Goal: Information Seeking & Learning: Learn about a topic

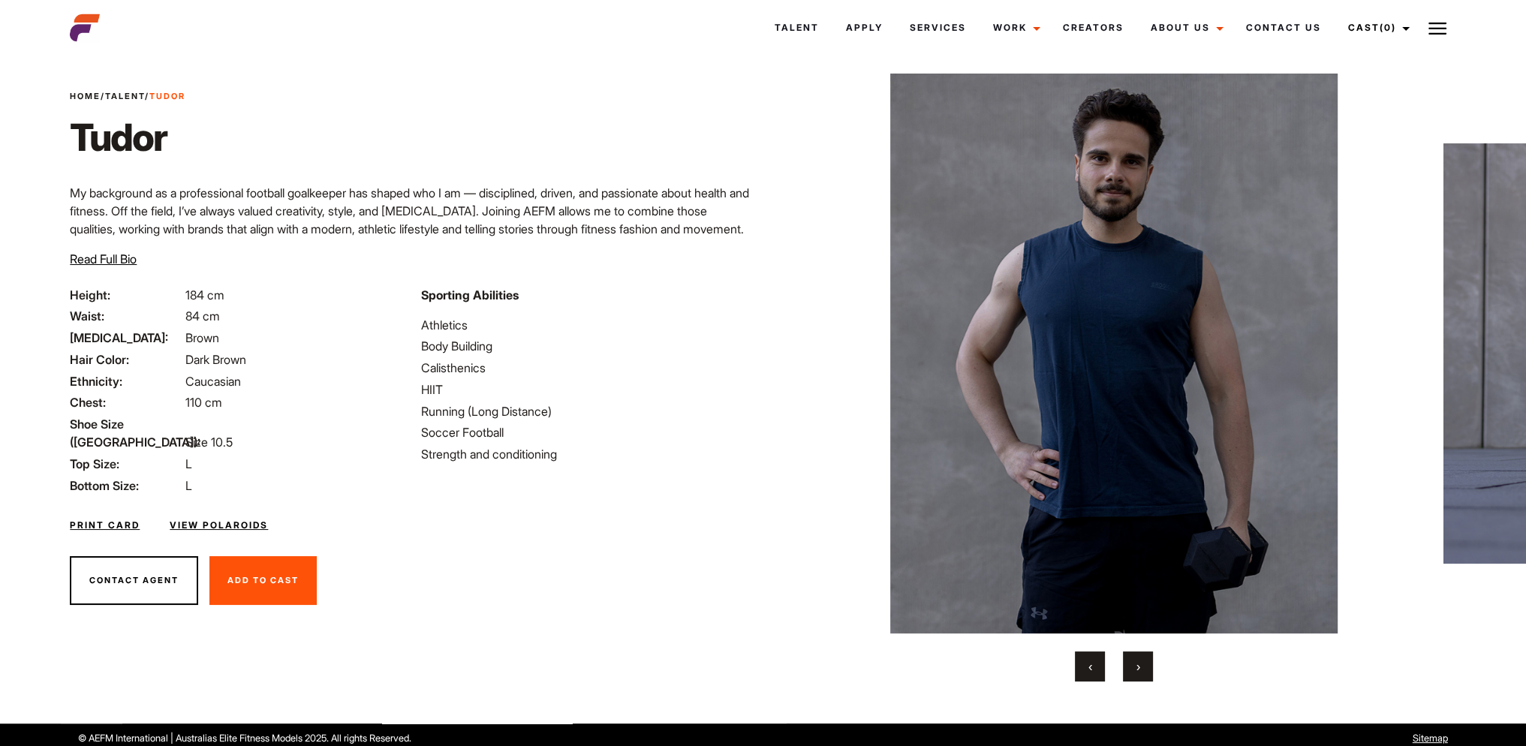
scroll to position [29, 0]
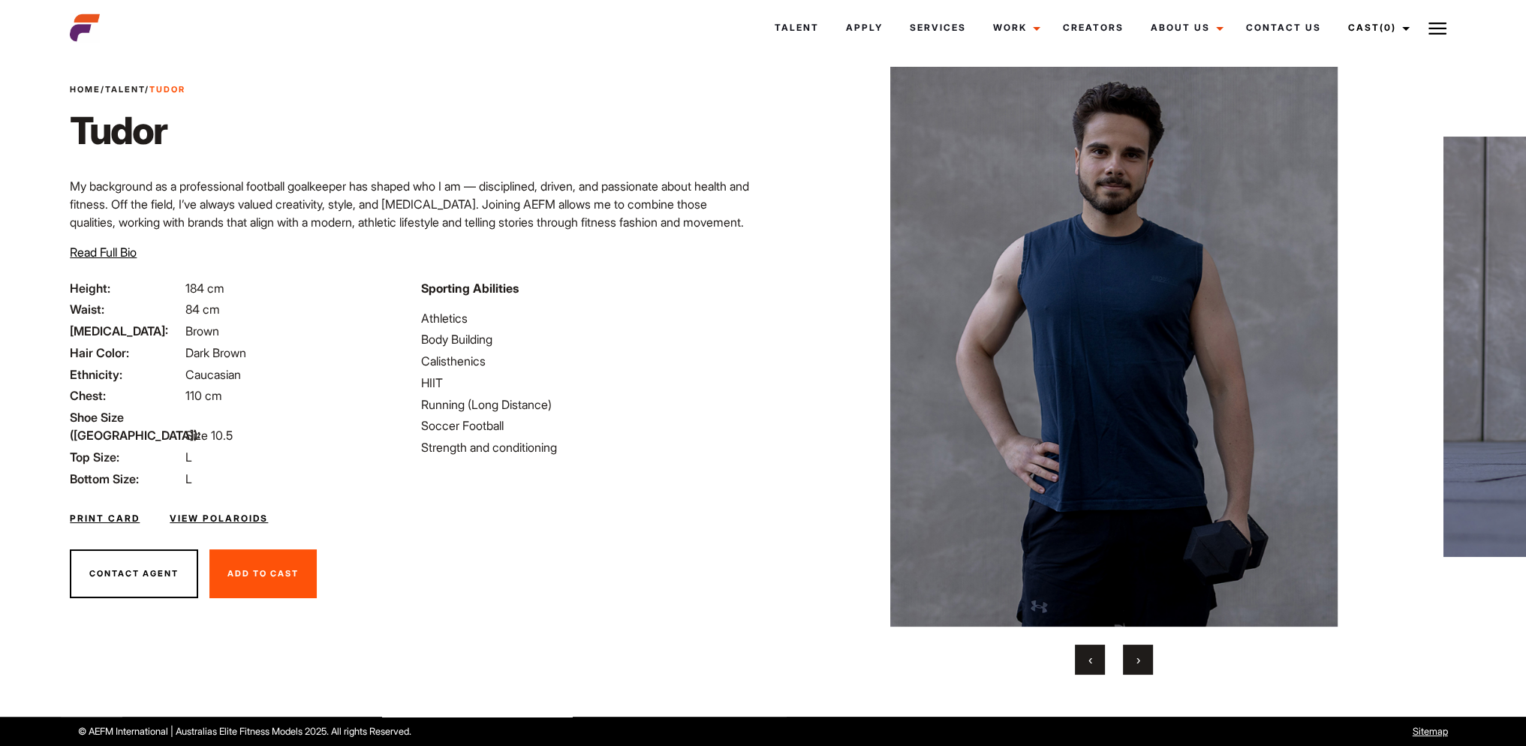
click at [1139, 658] on span "›" at bounding box center [1138, 659] width 4 height 15
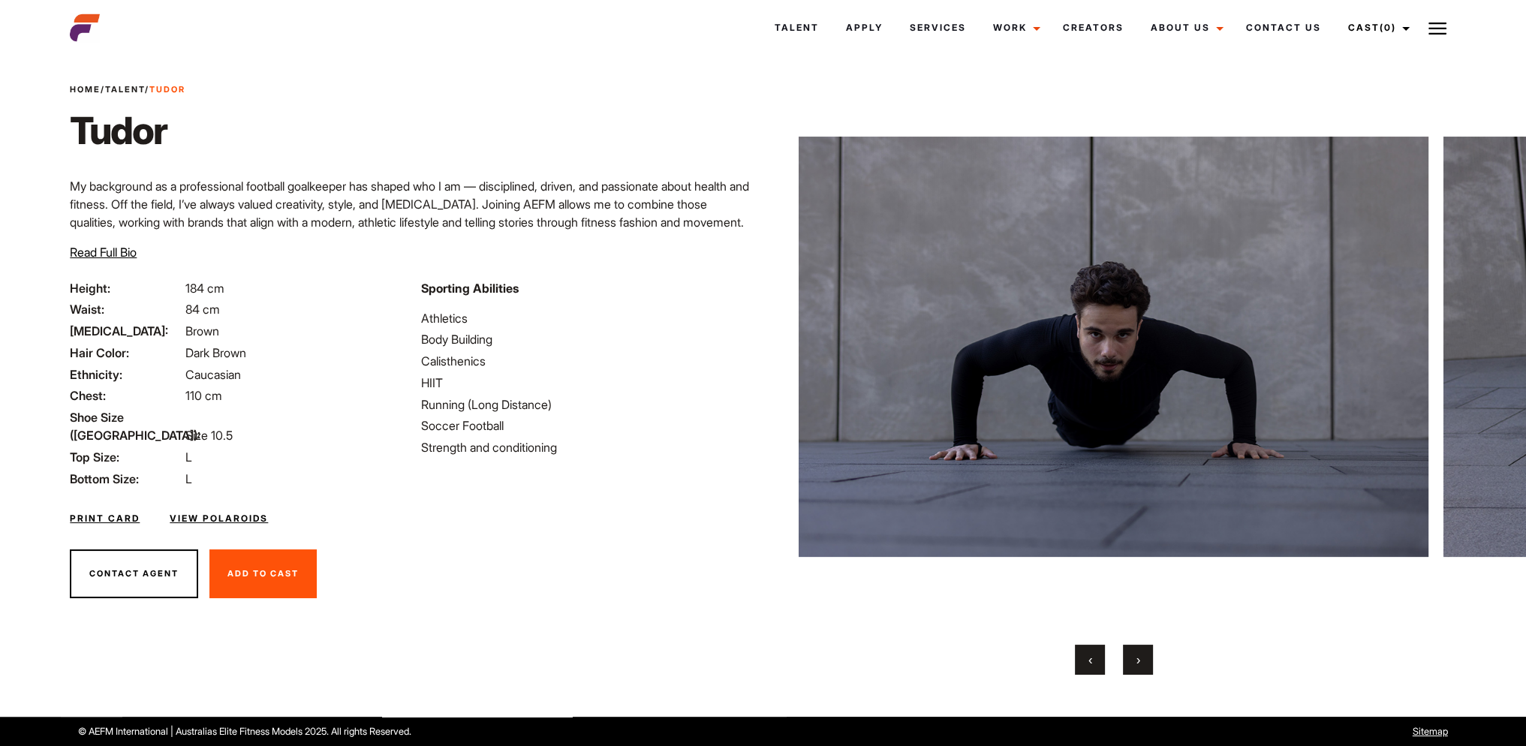
click at [1139, 658] on span "›" at bounding box center [1138, 659] width 4 height 15
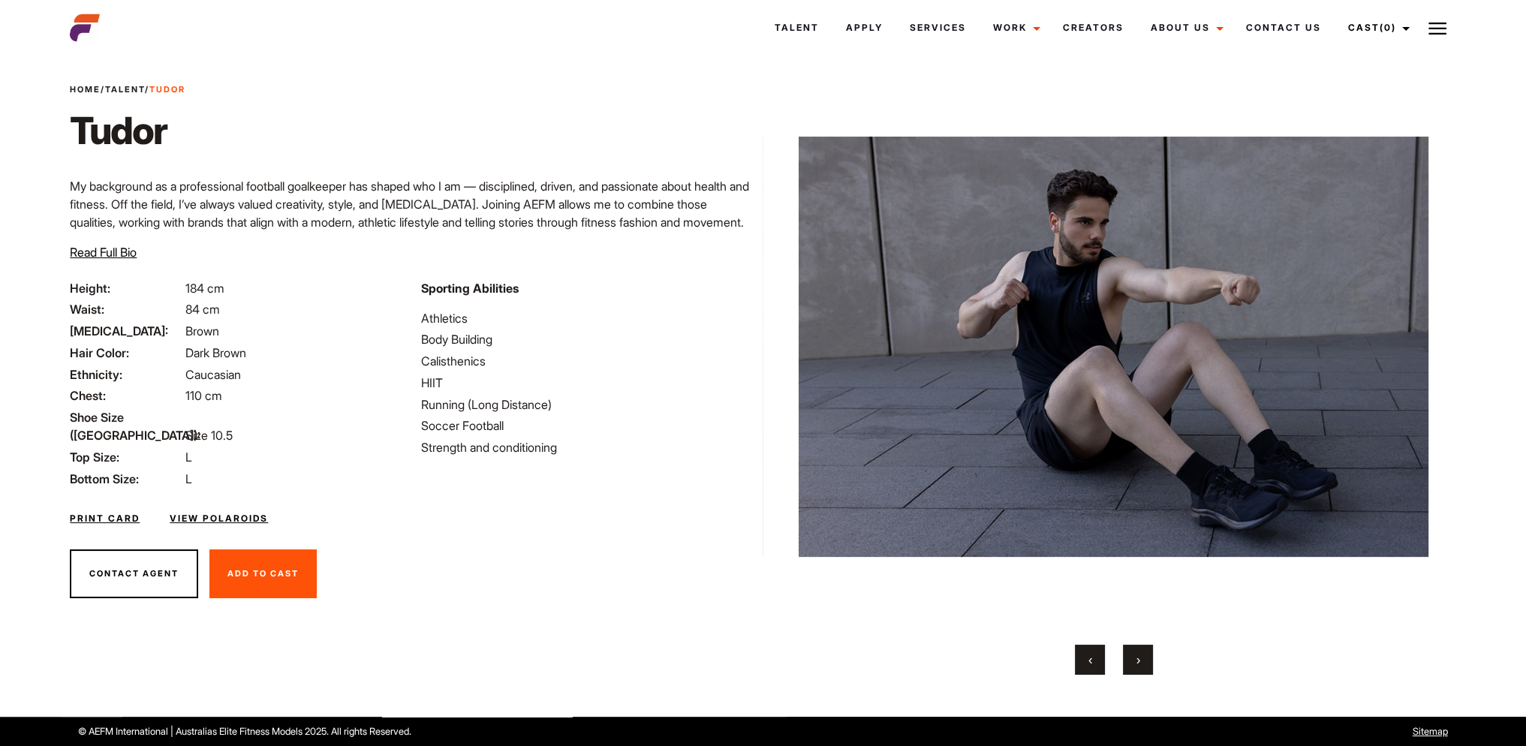
click at [1139, 658] on span "›" at bounding box center [1138, 659] width 4 height 15
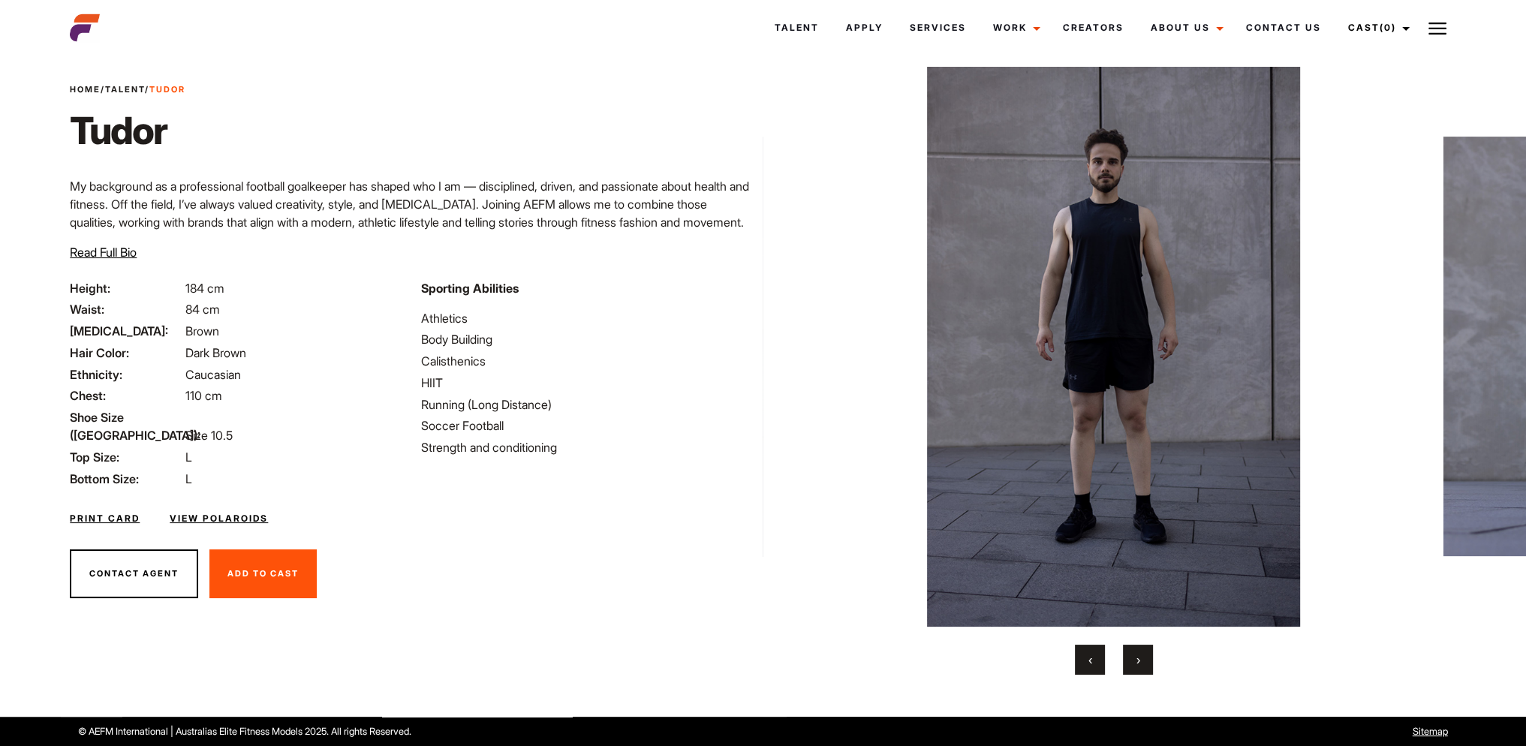
click at [1139, 658] on span "›" at bounding box center [1138, 659] width 4 height 15
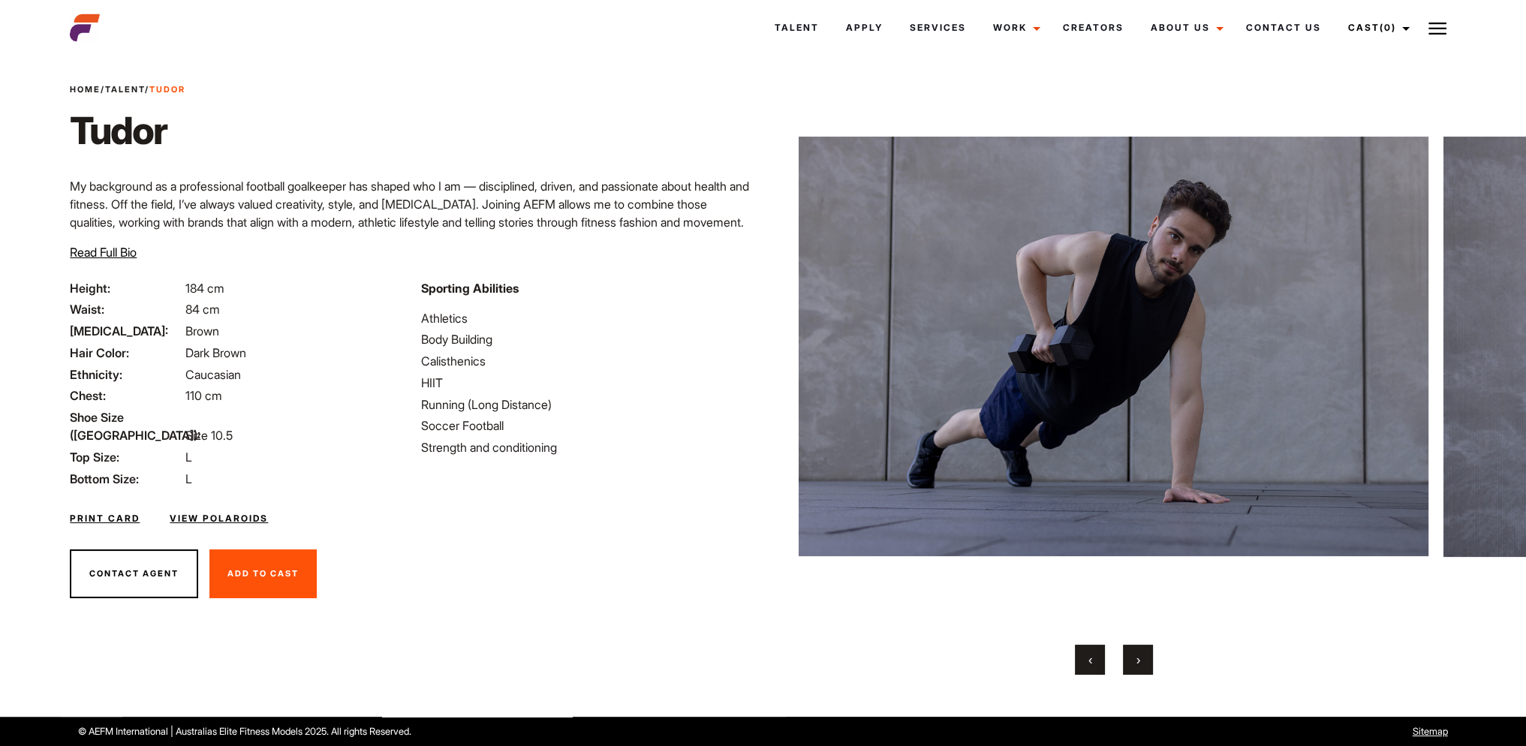
click at [1139, 658] on span "›" at bounding box center [1138, 659] width 4 height 15
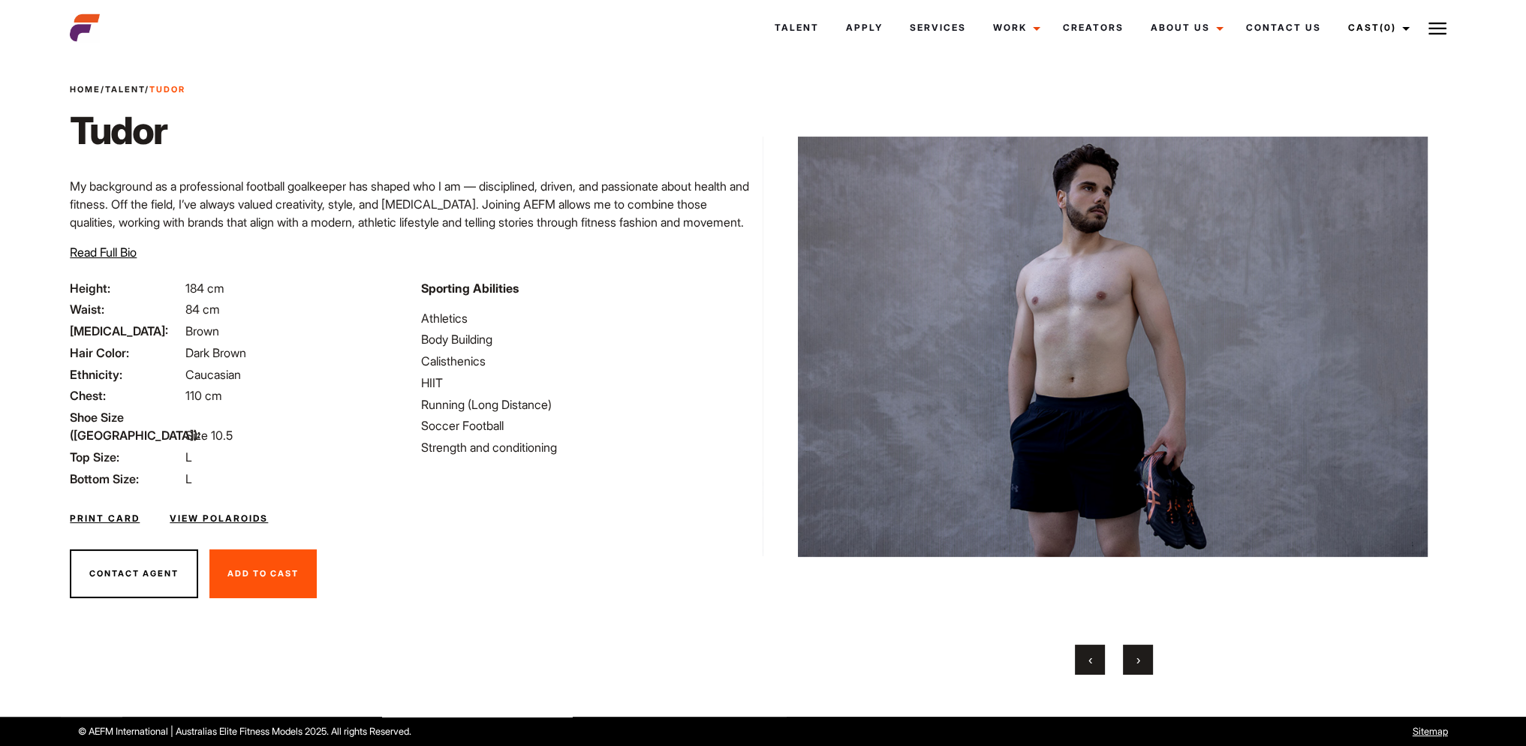
click at [1139, 658] on span "›" at bounding box center [1138, 659] width 4 height 15
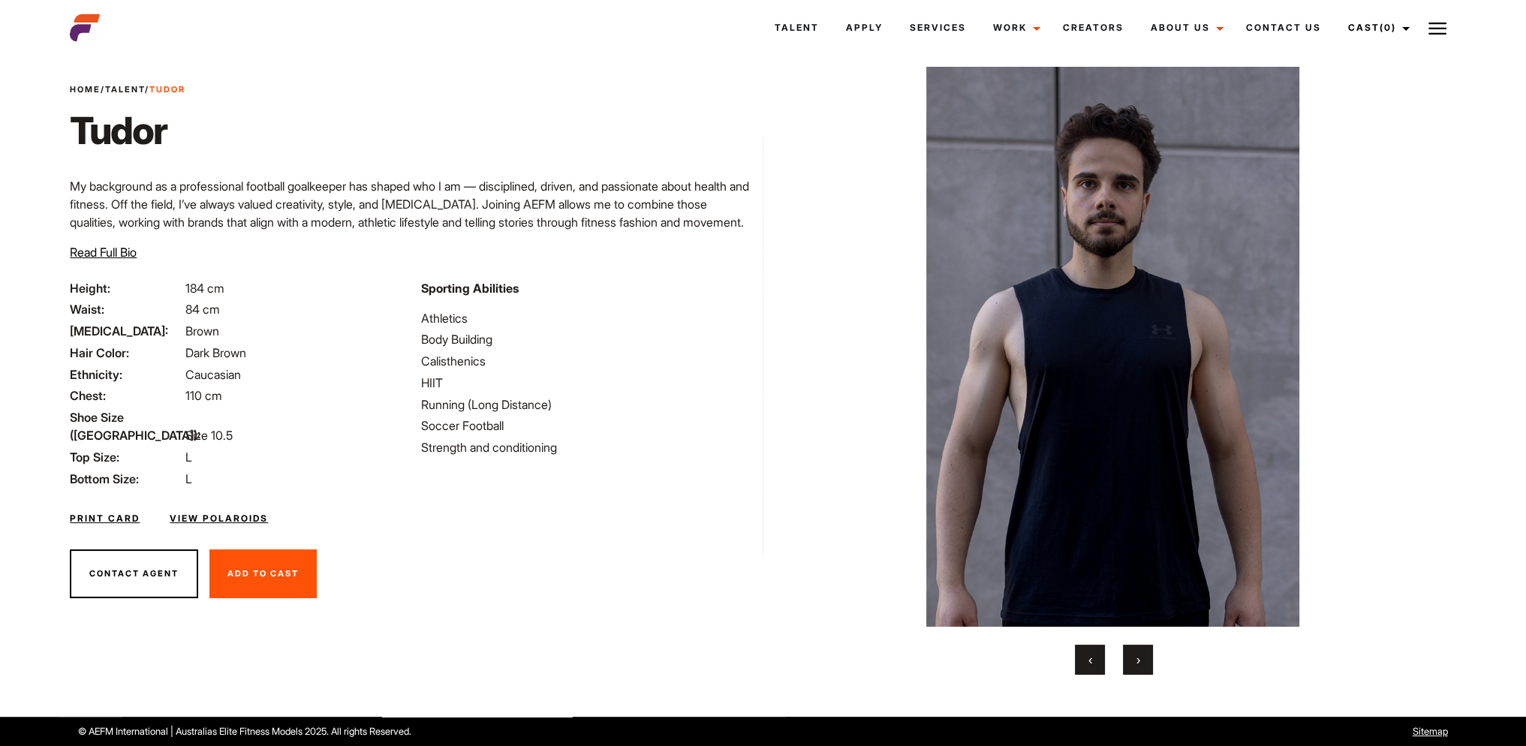
click at [1139, 658] on span "›" at bounding box center [1138, 659] width 4 height 15
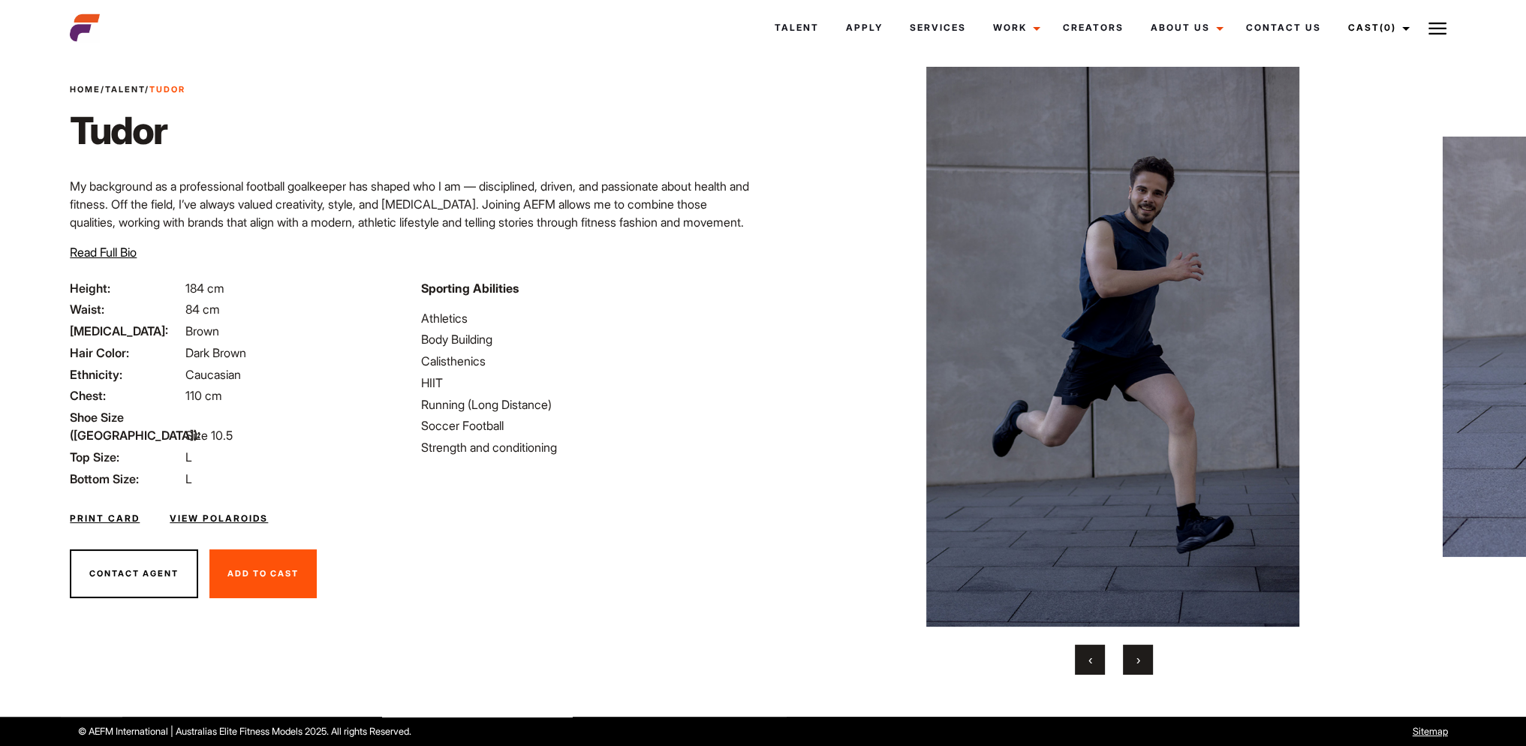
click at [1139, 658] on span "›" at bounding box center [1138, 659] width 4 height 15
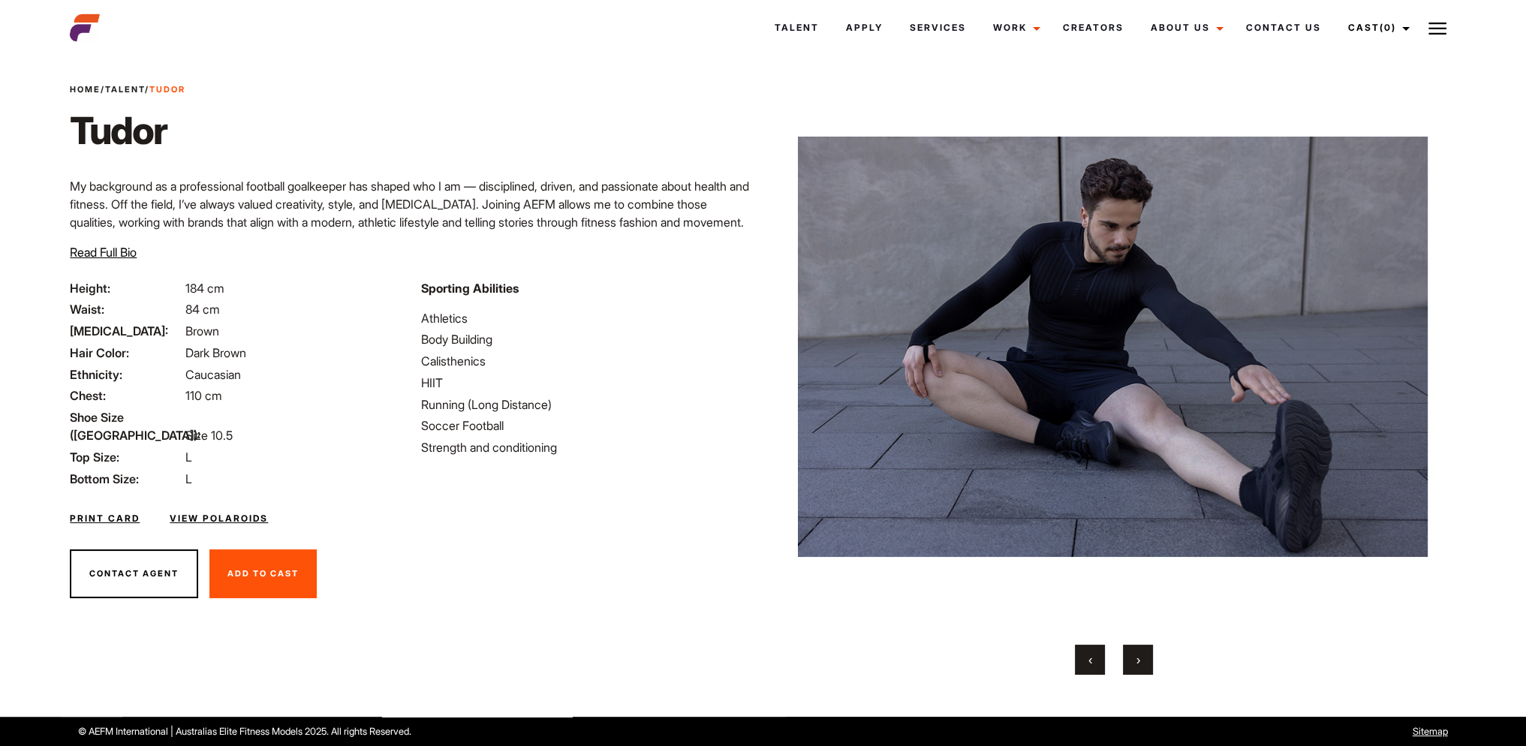
click at [1139, 658] on span "›" at bounding box center [1138, 659] width 4 height 15
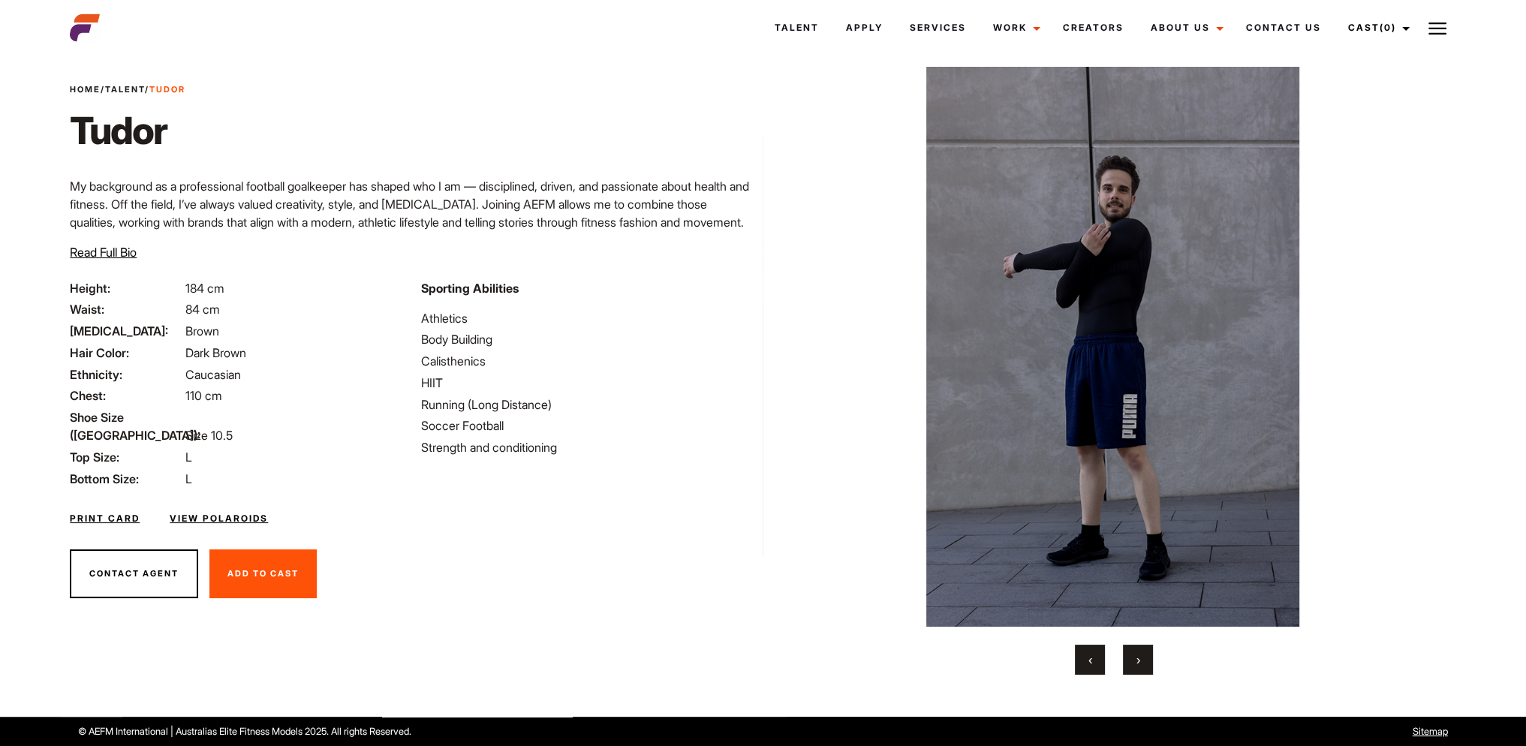
click at [1139, 658] on span "›" at bounding box center [1138, 659] width 4 height 15
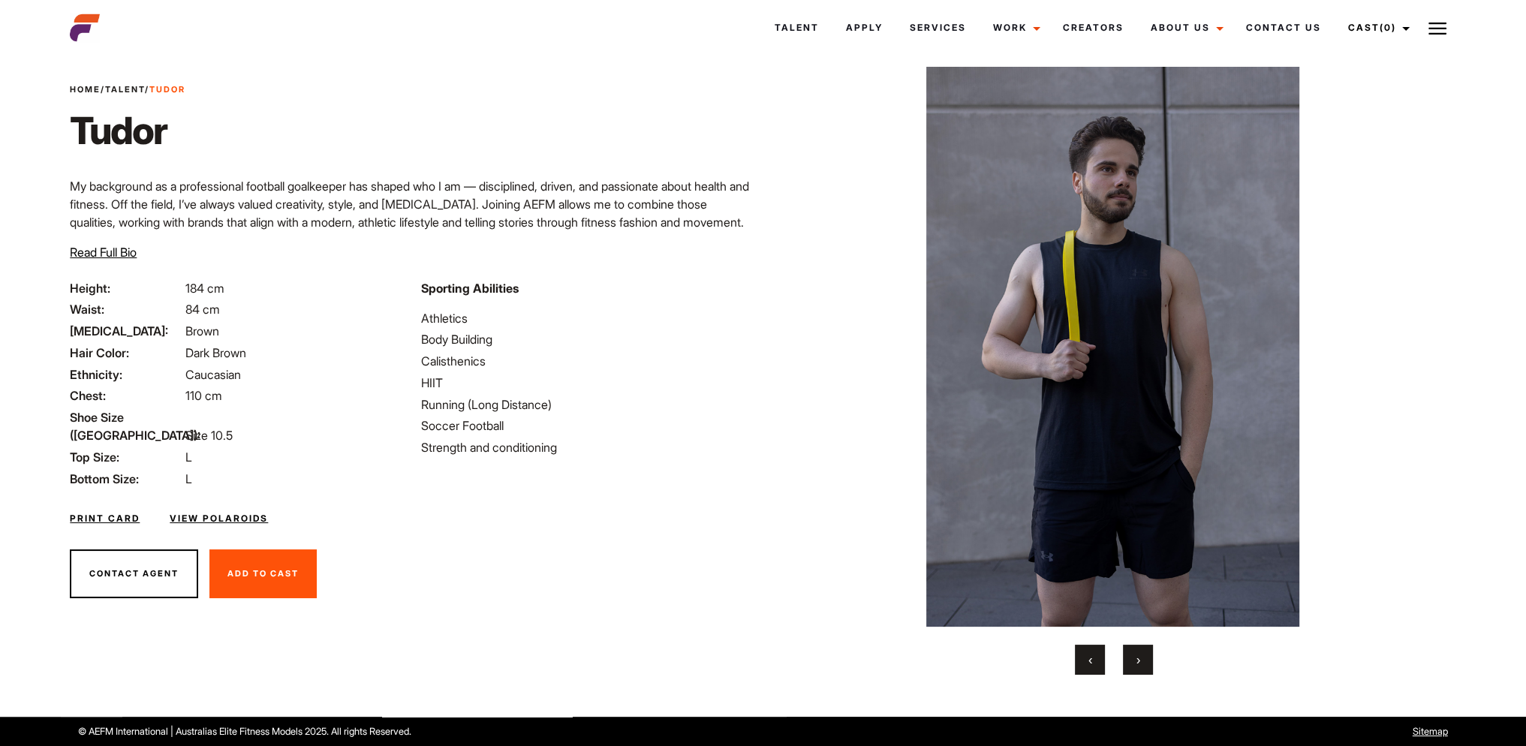
click at [1139, 658] on span "›" at bounding box center [1138, 659] width 4 height 15
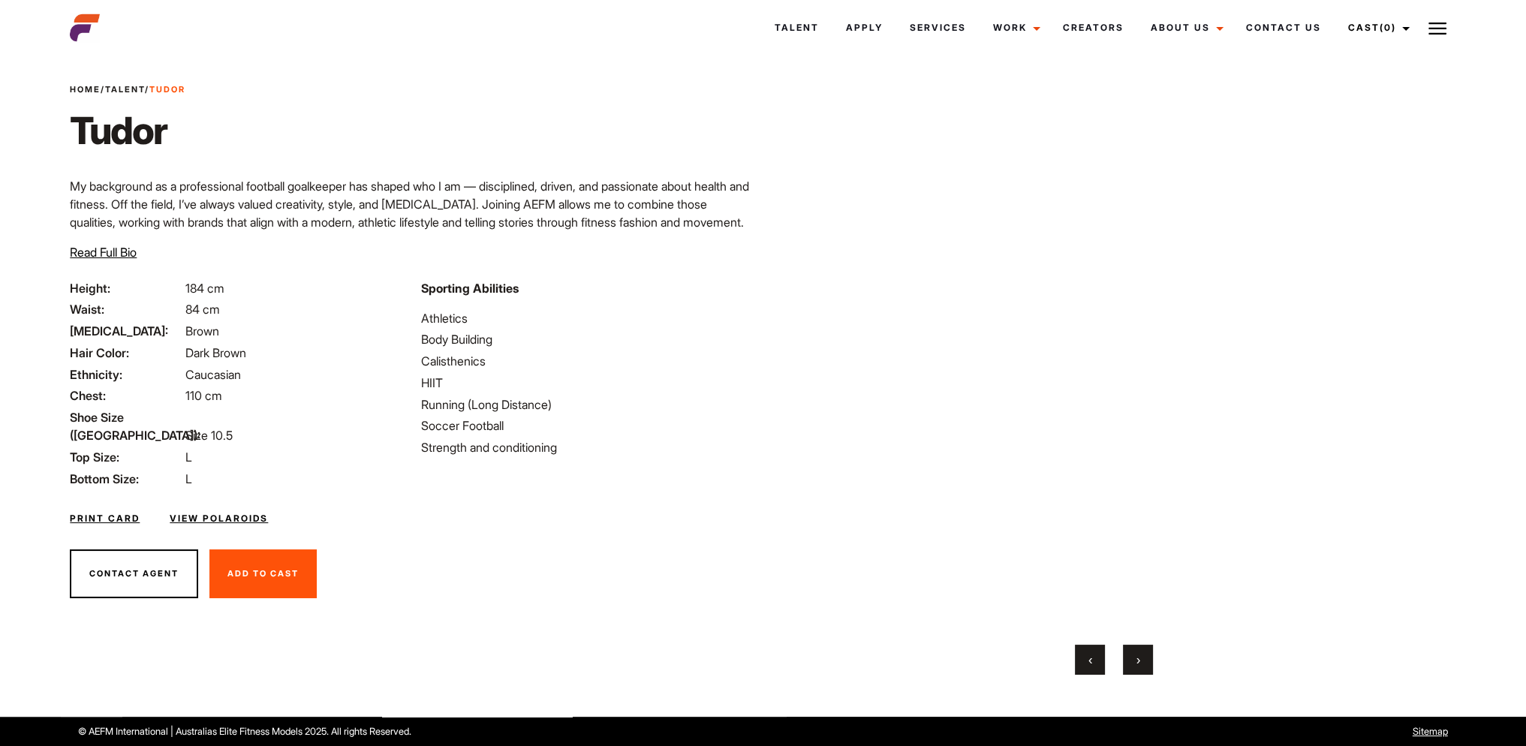
click at [1139, 658] on span "›" at bounding box center [1138, 659] width 4 height 15
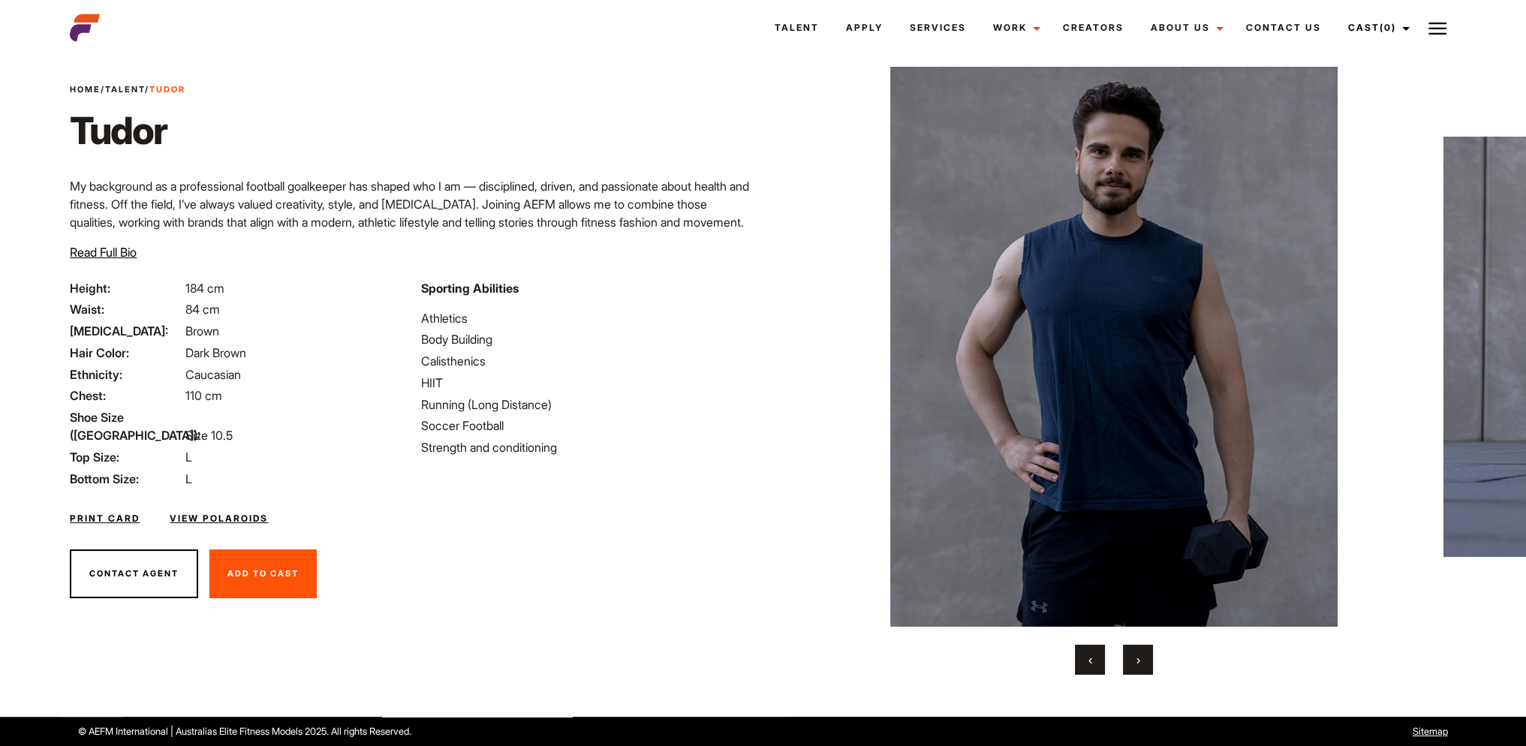
click at [1139, 658] on span "›" at bounding box center [1138, 659] width 4 height 15
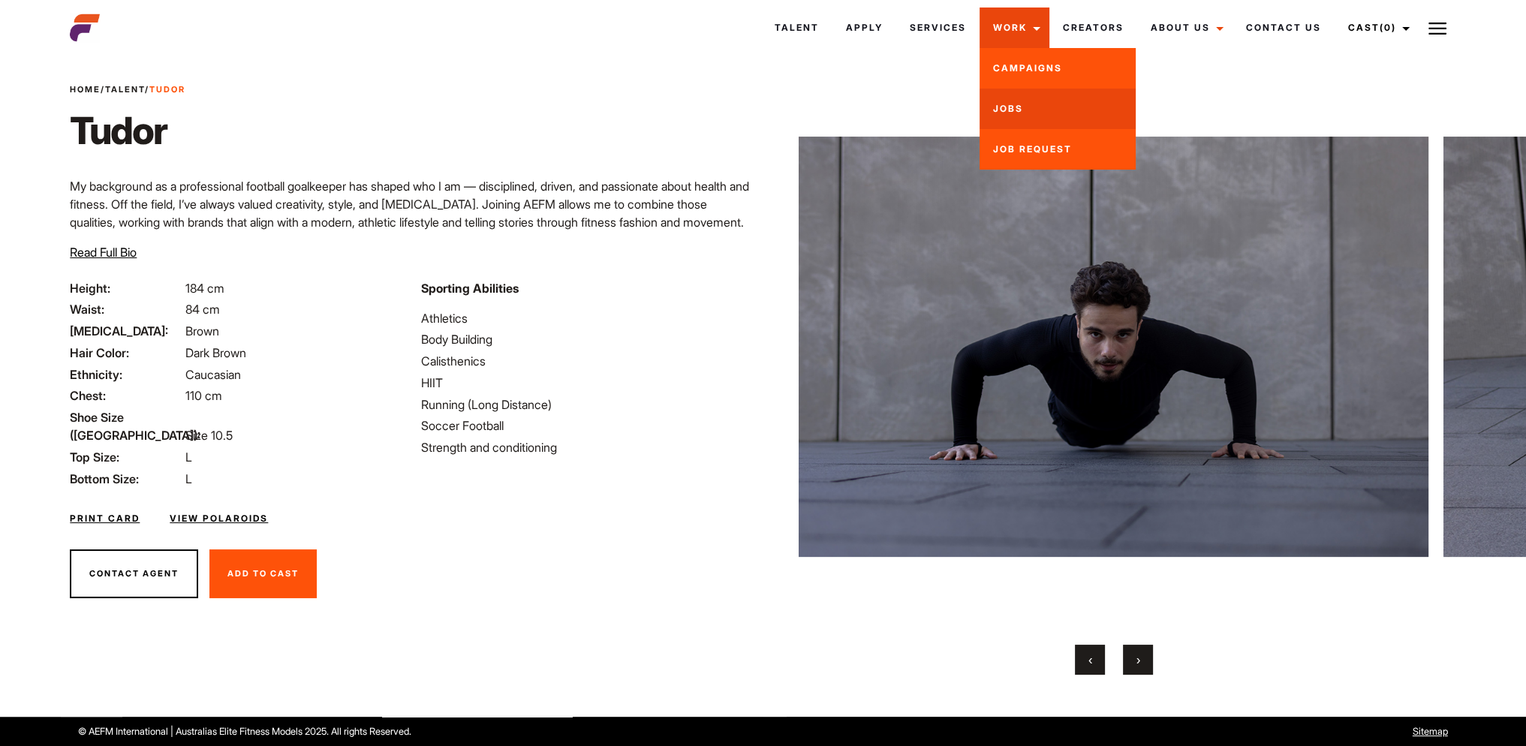
click at [1007, 107] on link "Jobs" at bounding box center [1057, 109] width 156 height 41
